Goal: Transaction & Acquisition: Book appointment/travel/reservation

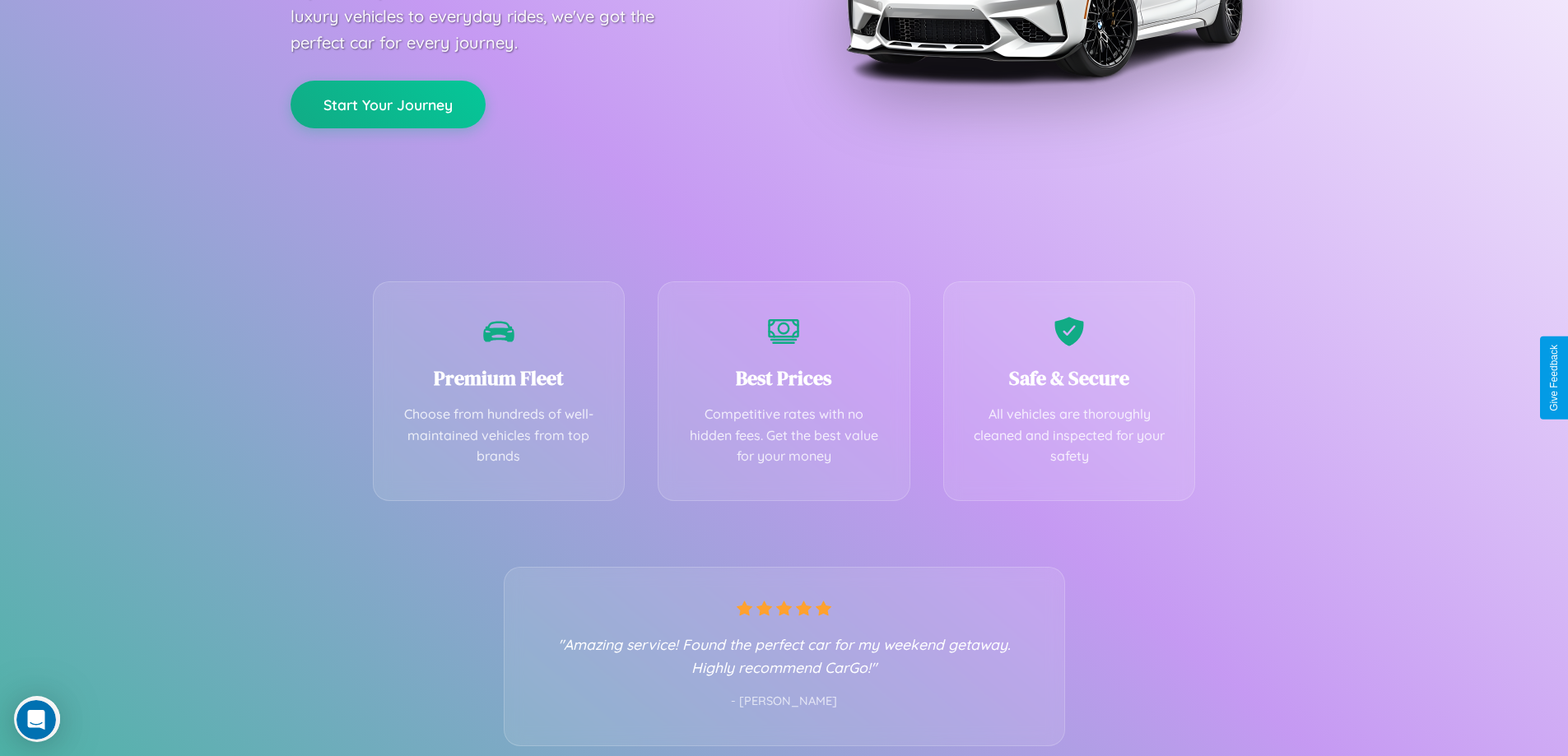
scroll to position [324, 0]
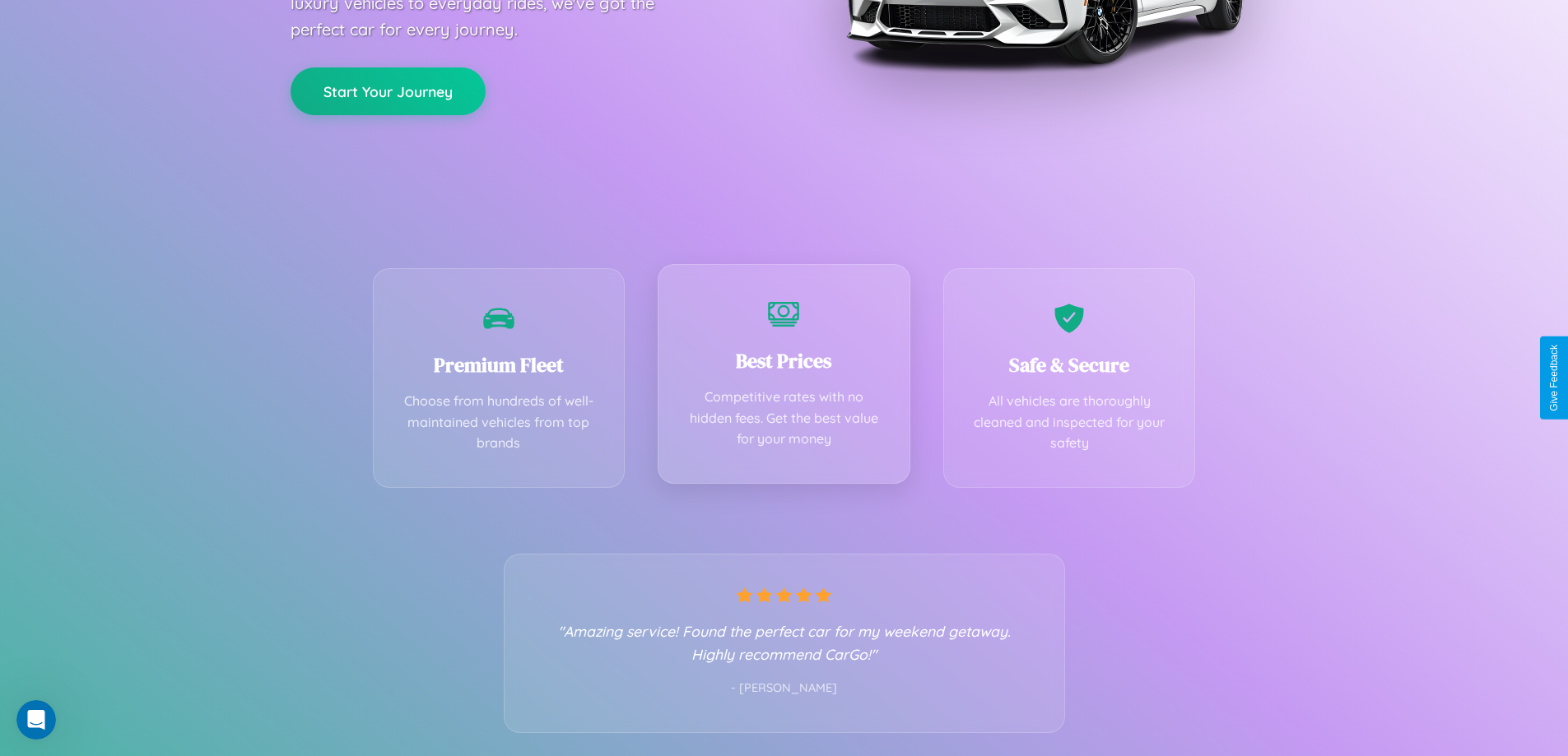
click at [784, 378] on div "Best Prices Competitive rates with no hidden fees. Get the best value for your …" at bounding box center [784, 373] width 253 height 220
click at [388, 90] on button "Start Your Journey" at bounding box center [388, 90] width 195 height 48
click at [388, 89] on button "Start Your Journey" at bounding box center [388, 90] width 195 height 48
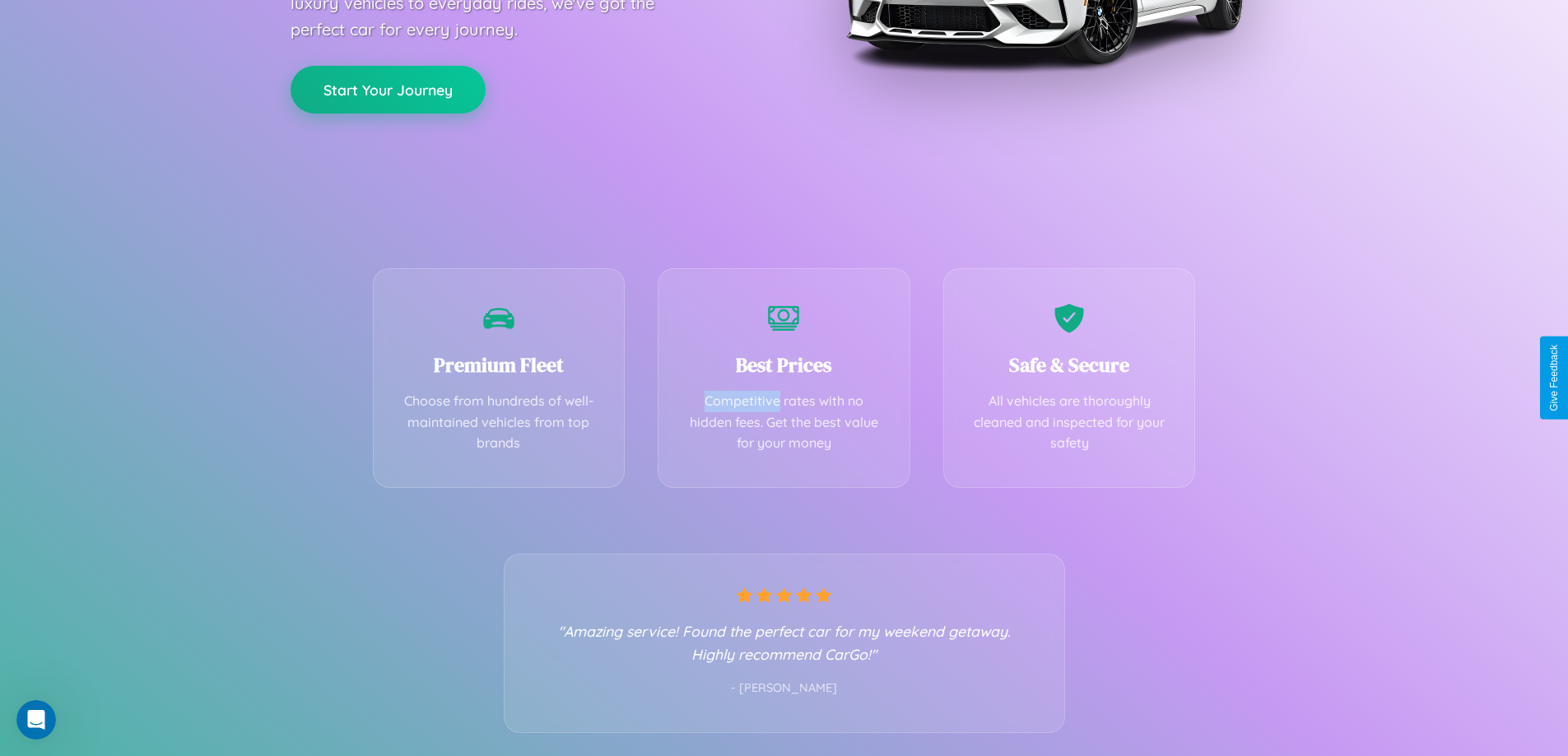
click at [388, 89] on button "Start Your Journey" at bounding box center [388, 90] width 195 height 48
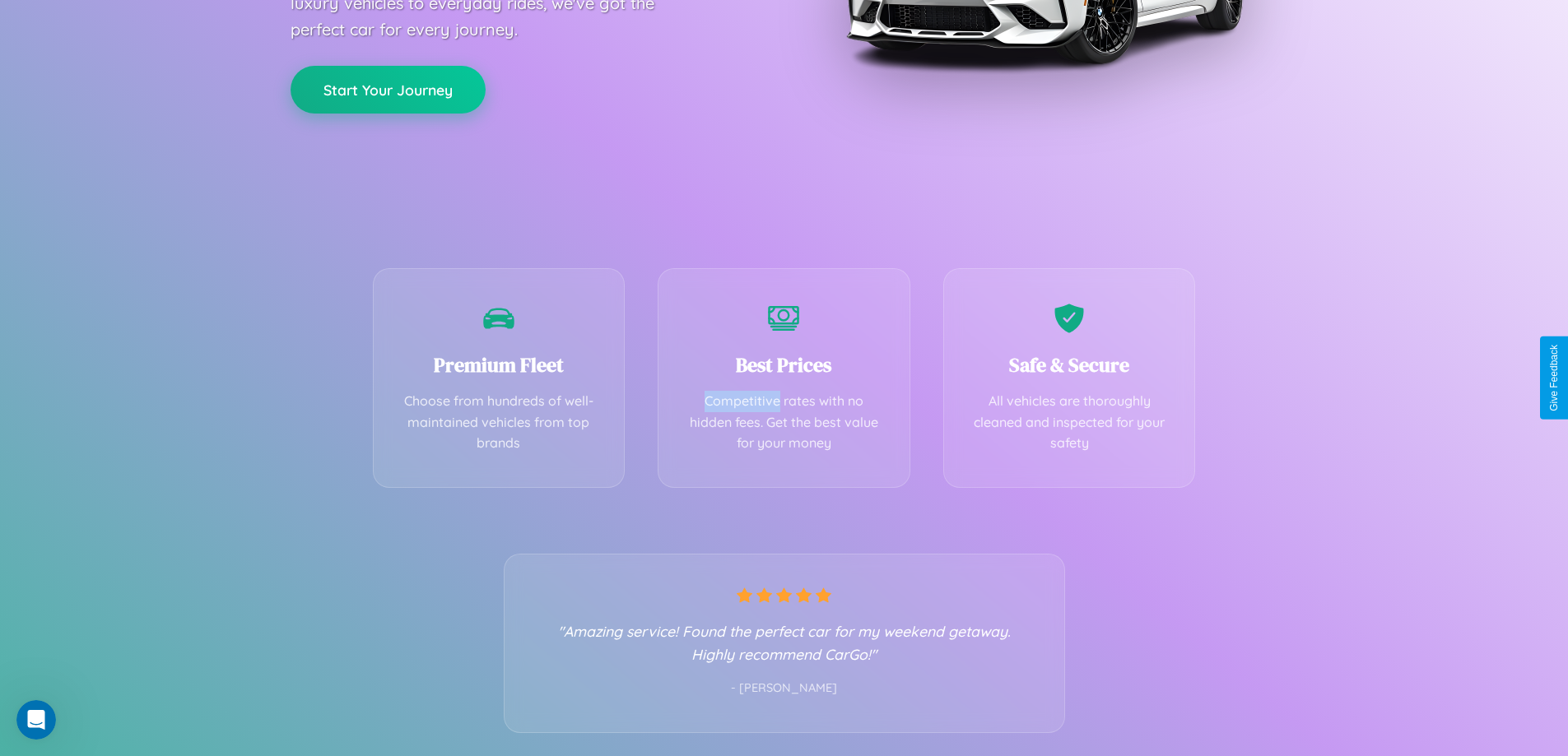
click at [388, 89] on button "Start Your Journey" at bounding box center [388, 90] width 195 height 48
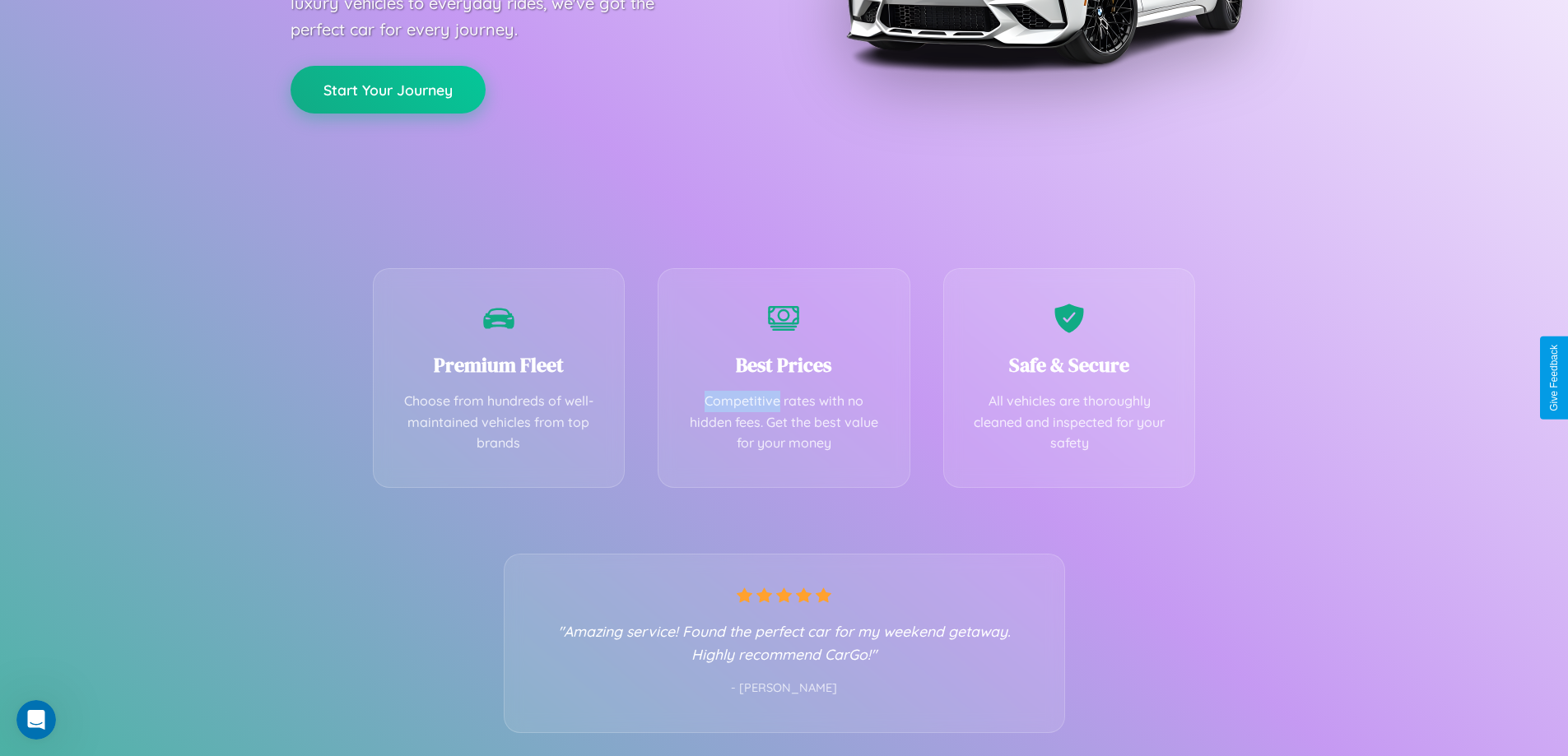
click at [388, 89] on button "Start Your Journey" at bounding box center [388, 90] width 195 height 48
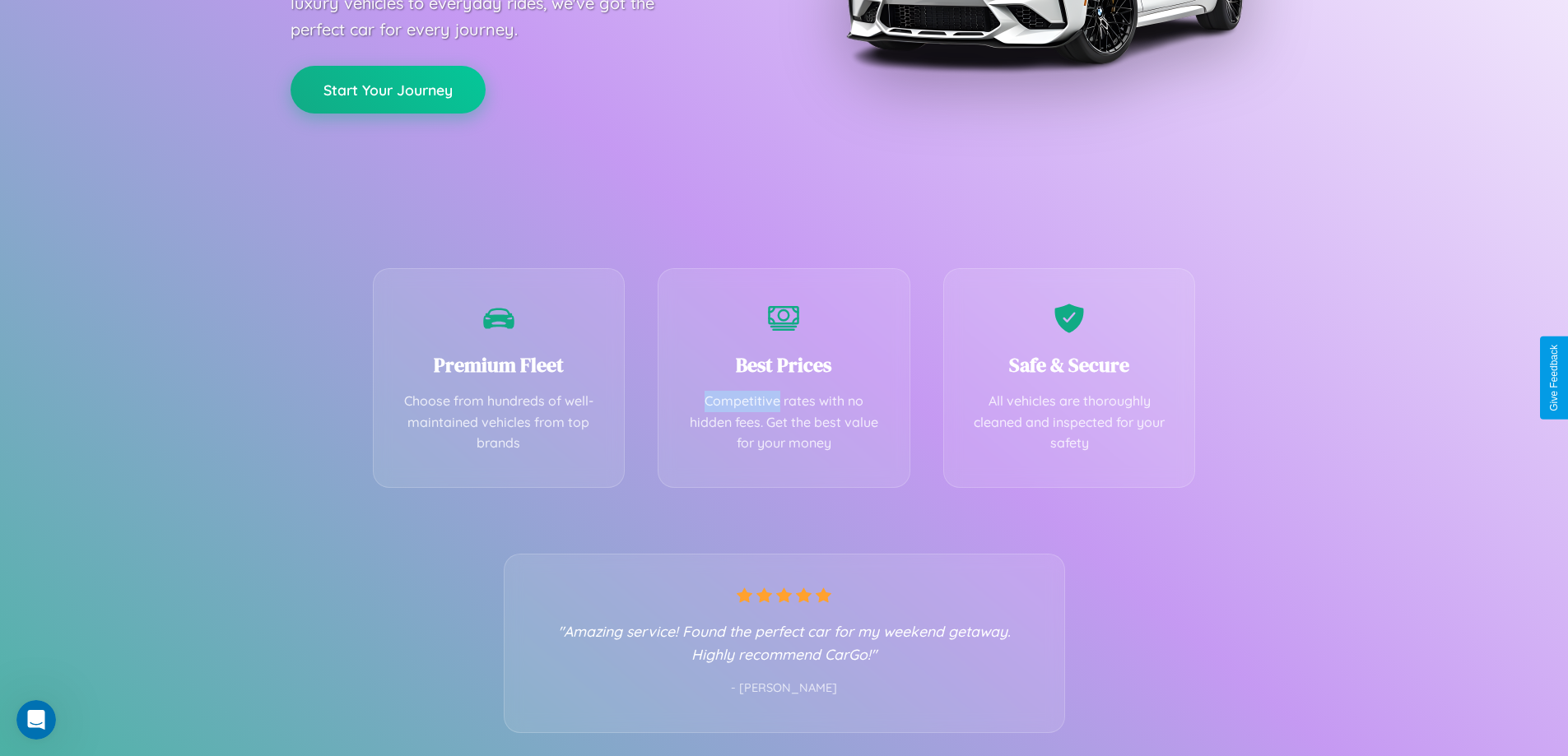
click at [388, 89] on button "Start Your Journey" at bounding box center [388, 90] width 195 height 48
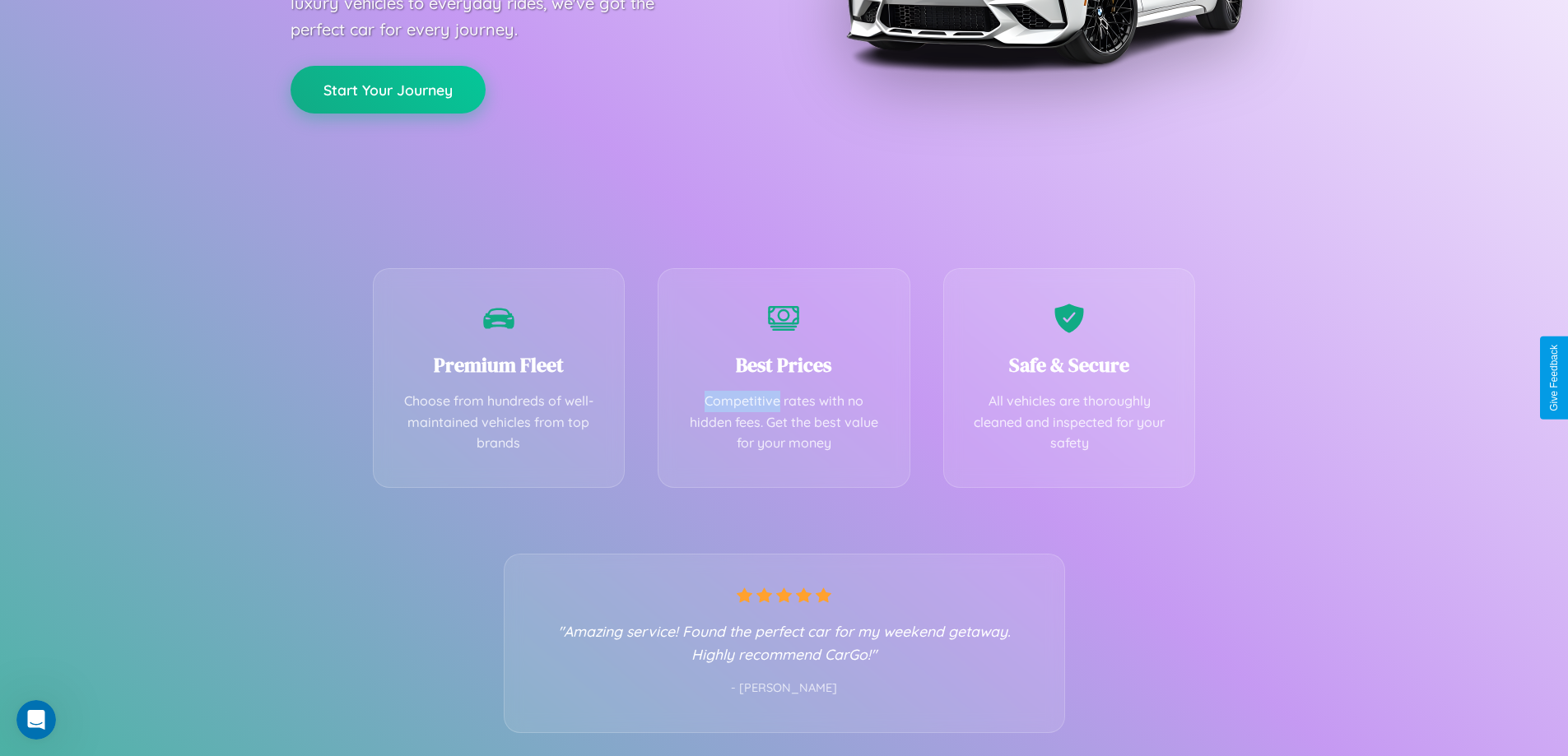
click at [388, 89] on button "Start Your Journey" at bounding box center [388, 90] width 195 height 48
